Goal: Find specific fact: Find specific fact

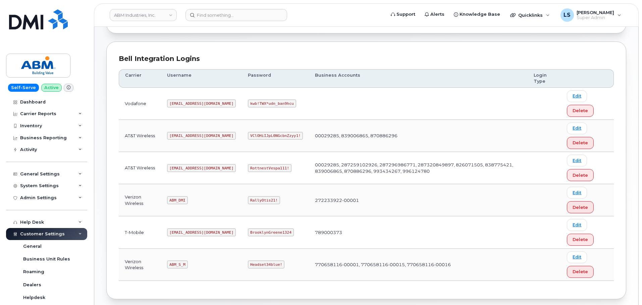
scroll to position [71, 0]
click at [248, 201] on code "RallyOtis21!" at bounding box center [264, 201] width 32 height 8
click at [248, 200] on code "RallyOtis21!" at bounding box center [264, 201] width 32 height 8
click at [253, 203] on code "RallyOtis21!" at bounding box center [264, 201] width 32 height 8
click at [252, 202] on code "RallyOtis21!" at bounding box center [264, 201] width 32 height 8
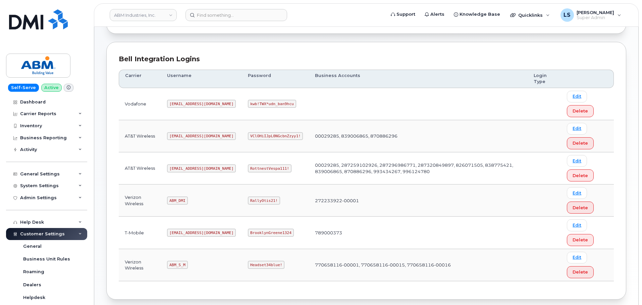
click at [251, 200] on code "RallyOtis21!" at bounding box center [264, 201] width 32 height 8
click at [248, 201] on code "RallyOtis21!" at bounding box center [264, 201] width 32 height 8
click at [248, 202] on code "RallyOtis21!" at bounding box center [264, 201] width 32 height 8
click at [248, 199] on code "RallyOtis21!" at bounding box center [264, 201] width 32 height 8
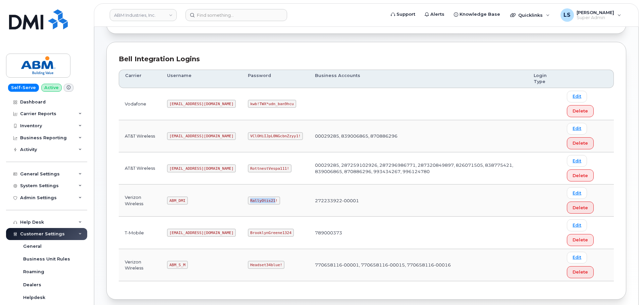
click at [248, 199] on code "RallyOtis21!" at bounding box center [264, 201] width 32 height 8
click at [248, 201] on code "RallyOtis21!" at bounding box center [264, 201] width 32 height 8
click at [257, 197] on td "RallyOtis21!" at bounding box center [275, 201] width 67 height 32
click at [248, 200] on code "RallyOtis21!" at bounding box center [264, 201] width 32 height 8
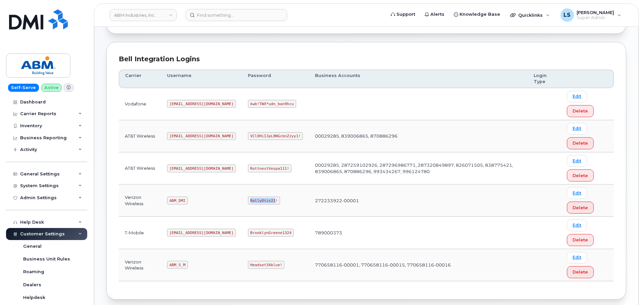
click at [248, 201] on code "RallyOtis21!" at bounding box center [264, 201] width 32 height 8
click at [248, 202] on code "RallyOtis21!" at bounding box center [264, 201] width 32 height 8
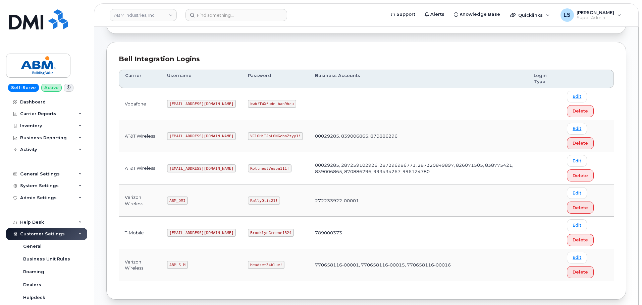
click at [248, 262] on code "Headset34blue!" at bounding box center [266, 265] width 37 height 8
click at [248, 261] on code "Headset34blue!" at bounding box center [266, 265] width 37 height 8
click at [248, 264] on code "Headset34blue!" at bounding box center [266, 265] width 37 height 8
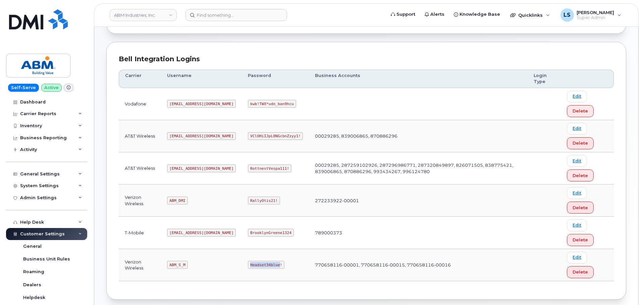
click at [248, 266] on code "Headset34blue!" at bounding box center [266, 265] width 37 height 8
click at [248, 267] on code "Headset34blue!" at bounding box center [266, 265] width 37 height 8
